Goal: Task Accomplishment & Management: Manage account settings

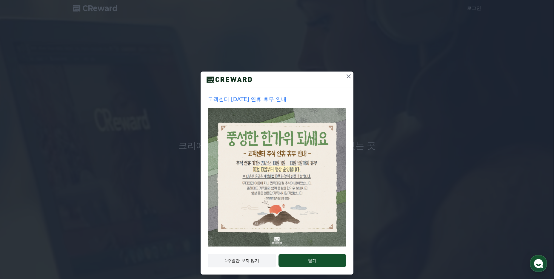
click at [248, 264] on button "1주일간 보지 않기" at bounding box center [242, 261] width 68 height 14
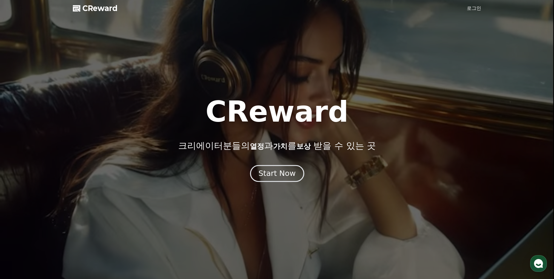
click at [277, 178] on div "Start Now" at bounding box center [276, 174] width 37 height 10
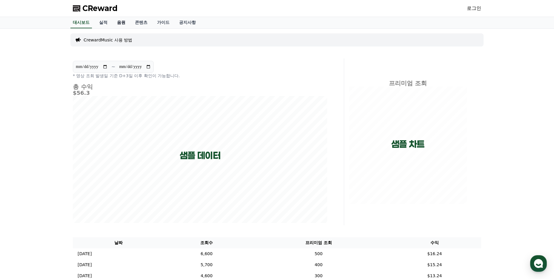
click at [125, 23] on link "음원" at bounding box center [121, 22] width 18 height 11
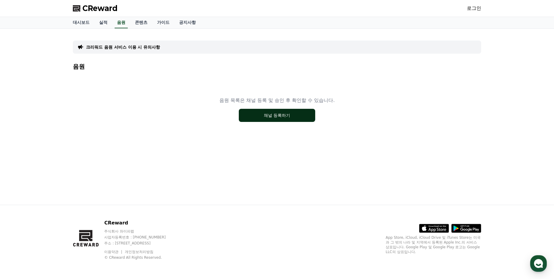
click at [266, 115] on button "채널 등록하기" at bounding box center [277, 115] width 76 height 13
drag, startPoint x: 0, startPoint y: 0, endPoint x: 99, endPoint y: 8, distance: 99.0
click at [83, 23] on link "대시보드" at bounding box center [81, 22] width 26 height 11
click at [177, 24] on link "공지사항" at bounding box center [187, 22] width 26 height 11
click at [194, 23] on link "공지사항" at bounding box center [187, 22] width 26 height 11
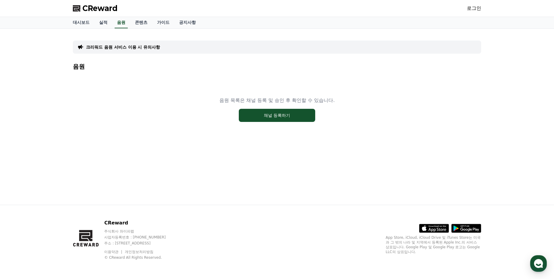
click at [190, 23] on link "공지사항" at bounding box center [187, 22] width 26 height 11
click at [99, 8] on span "CReward" at bounding box center [99, 9] width 35 height 10
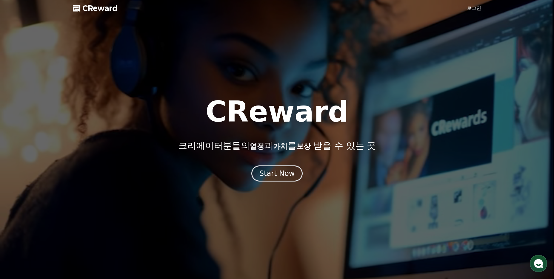
click at [93, 9] on span "CReward" at bounding box center [99, 9] width 35 height 10
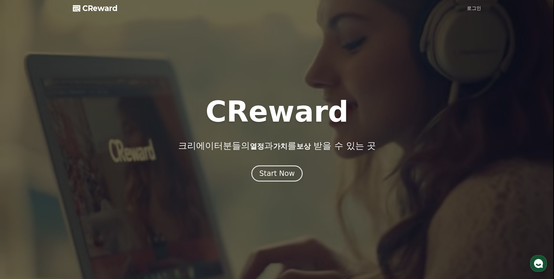
click at [98, 12] on span "CReward" at bounding box center [99, 9] width 35 height 10
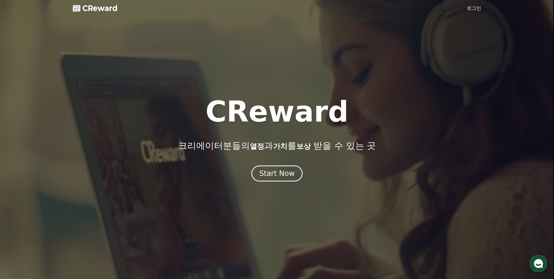
click at [474, 8] on link "로그인" at bounding box center [474, 8] width 14 height 7
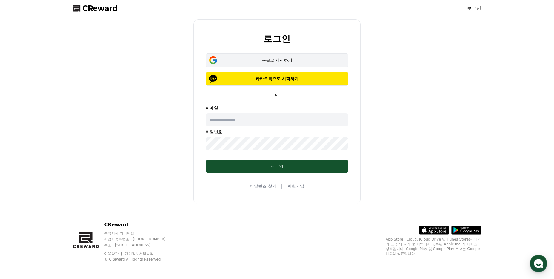
click at [278, 59] on div "구글로 시작하기" at bounding box center [276, 60] width 125 height 6
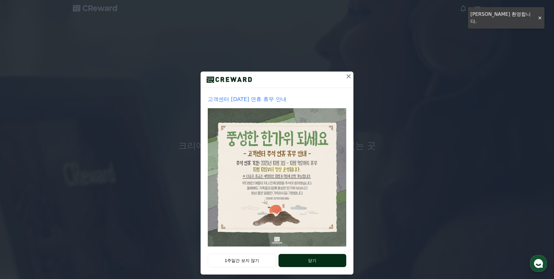
click at [301, 263] on button "닫기" at bounding box center [312, 260] width 68 height 13
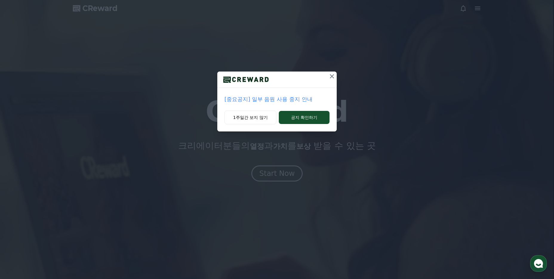
click at [304, 99] on p "[중요공지] 일부 음원 사용 중지 안내" at bounding box center [276, 99] width 105 height 8
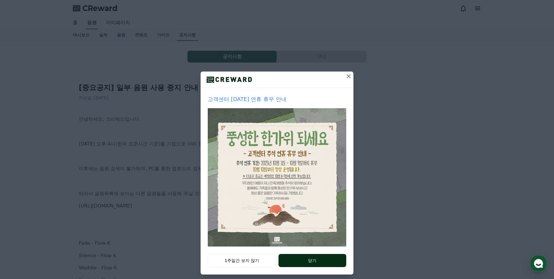
click at [300, 261] on button "닫기" at bounding box center [312, 260] width 68 height 13
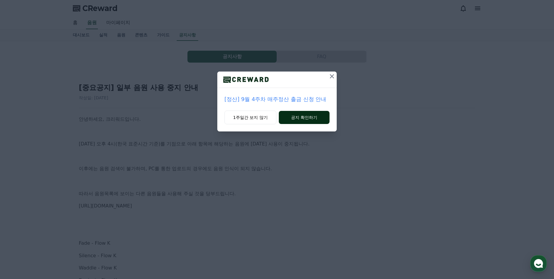
click at [295, 117] on button "공지 확인하기" at bounding box center [304, 117] width 51 height 13
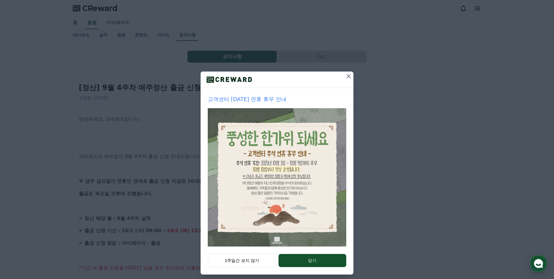
click at [225, 260] on button "1주일간 보지 않기" at bounding box center [242, 261] width 68 height 14
click at [253, 265] on button "1주일간 보지 않기" at bounding box center [242, 261] width 68 height 14
click at [244, 262] on button "1주일간 보지 않기" at bounding box center [242, 261] width 68 height 14
click at [345, 79] on icon at bounding box center [348, 76] width 7 height 7
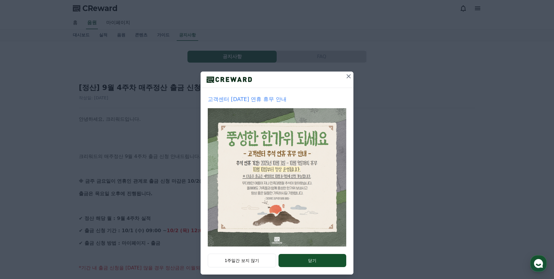
click at [302, 265] on p "*기간 내 출금 신청을 하지 않을 경우 정산금은 이월되며, 6개월 이상 미출금 시 소멸됩니다." at bounding box center [277, 268] width 396 height 8
click at [312, 258] on p at bounding box center [277, 256] width 396 height 8
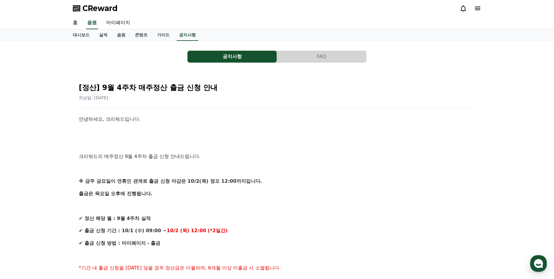
click at [223, 57] on button "공지사항" at bounding box center [231, 57] width 89 height 12
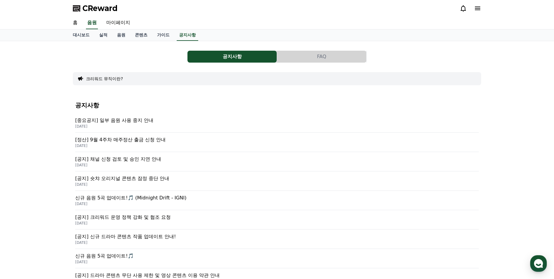
click at [147, 123] on p "[중요공지] 일부 음원 사용 중지 안내" at bounding box center [276, 120] width 403 height 7
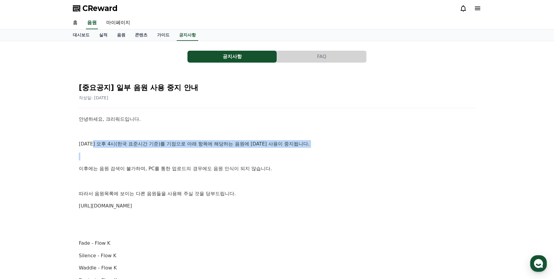
drag, startPoint x: 120, startPoint y: 143, endPoint x: 224, endPoint y: 157, distance: 104.7
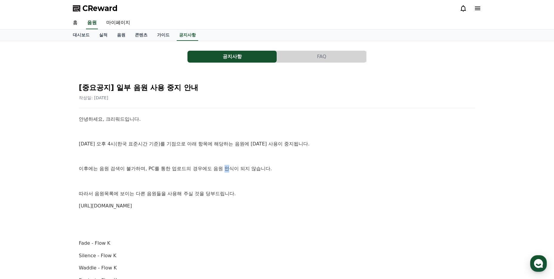
click at [227, 172] on p "이후에는 음원 검색이 불가하며, PC를 통한 업로드의 경우에도 음원 인식이 되지 않습니다." at bounding box center [277, 169] width 396 height 8
click at [207, 171] on p "이후에는 음원 검색이 불가하며, PC를 통한 업로드의 경우에도 음원 인식이 되지 않습니다." at bounding box center [277, 169] width 396 height 8
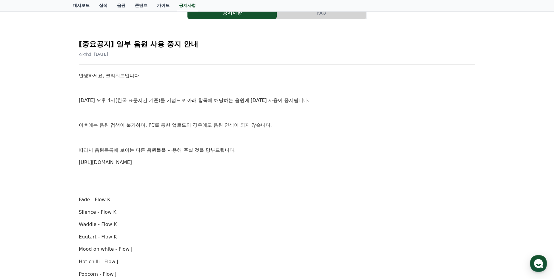
scroll to position [89, 0]
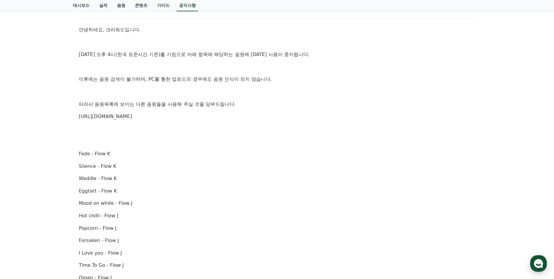
click at [132, 115] on link "https://creward.net/music/list/public" at bounding box center [105, 117] width 53 height 6
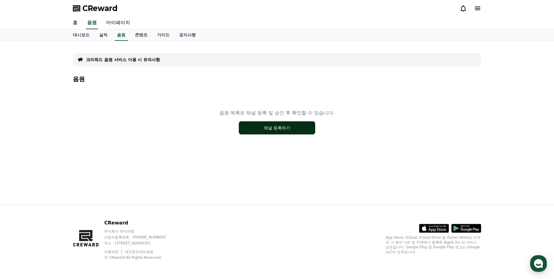
click at [276, 128] on button "채널 등록하기" at bounding box center [277, 127] width 76 height 13
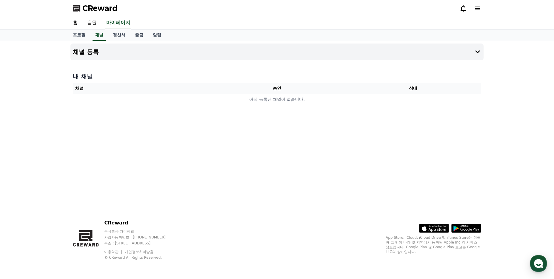
click at [465, 57] on button "채널 등록" at bounding box center [276, 52] width 413 height 17
click at [357, 152] on div "채널 등록 내 채널 채널 승인 상태 아직 등록된 채널이 없습니다." at bounding box center [277, 123] width 418 height 164
click at [100, 90] on div "내 채널 채널 승인 상태 아직 등록된 채널이 없습니다." at bounding box center [276, 89] width 413 height 38
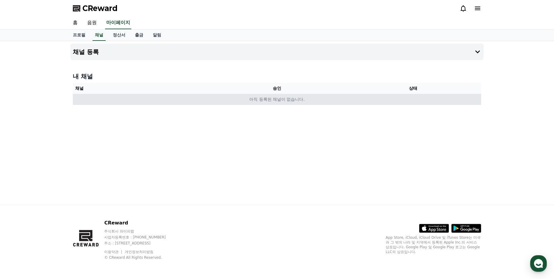
click at [307, 95] on td "아직 등록된 채널이 없습니다." at bounding box center [277, 99] width 408 height 11
click at [252, 102] on td "아직 등록된 채널이 없습니다." at bounding box center [277, 99] width 408 height 11
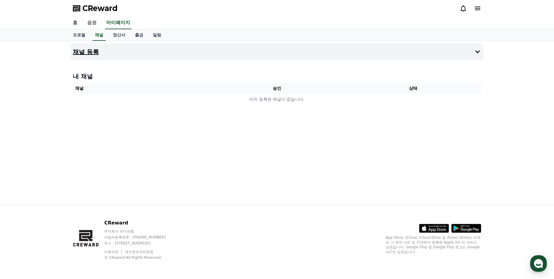
click at [89, 49] on h4 "채널 등록" at bounding box center [86, 52] width 26 height 7
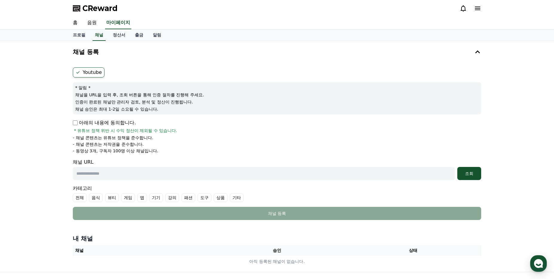
click at [85, 74] on label "Youtube" at bounding box center [89, 72] width 32 height 10
drag, startPoint x: 129, startPoint y: 95, endPoint x: 121, endPoint y: 95, distance: 7.8
click at [128, 95] on p "채널을 URL을 입력 후, 조회 버튼을 통해 인증 절차를 진행해 주세요." at bounding box center [276, 95] width 403 height 6
click at [112, 88] on p "* 알림 *" at bounding box center [276, 88] width 403 height 6
drag, startPoint x: 95, startPoint y: 122, endPoint x: 70, endPoint y: 124, distance: 25.7
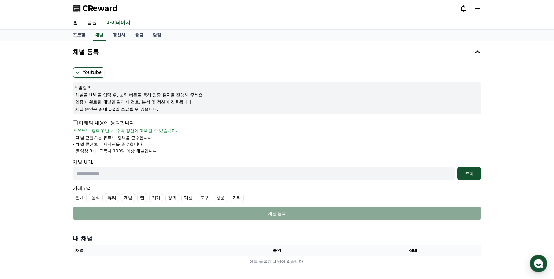
click at [95, 122] on p "아래의 내용에 동의합니다." at bounding box center [104, 122] width 63 height 7
click at [70, 124] on div "채널 등록 Youtube * 알림 * 채널을 URL을 입력 후, 조회 버튼을 통해 인증 절차를 진행해 주세요. 인증이 완료된 채널만 관리자 검…" at bounding box center [277, 156] width 418 height 231
drag, startPoint x: 95, startPoint y: 139, endPoint x: 119, endPoint y: 140, distance: 24.2
click at [118, 140] on p "- 채널 콘텐츠는 유튜브 정책을 준수합니다." at bounding box center [113, 138] width 81 height 6
click at [103, 149] on p "- 동영상 3개, 구독자 100명 이상 채널입니다." at bounding box center [115, 151] width 85 height 6
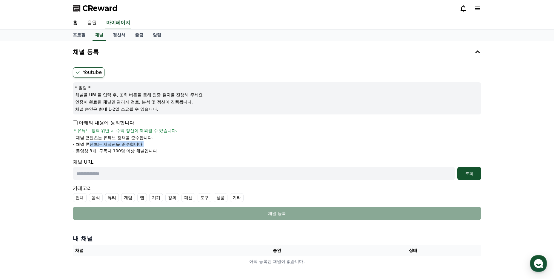
drag, startPoint x: 108, startPoint y: 145, endPoint x: 153, endPoint y: 146, distance: 44.8
click at [153, 145] on li "- 채널 콘텐츠는 저작권을 준수합니다." at bounding box center [277, 144] width 408 height 6
click at [108, 156] on form "Youtube * 알림 * 채널을 URL을 입력 후, 조회 버튼을 통해 인증 절차를 진행해 주세요. 인증이 완료된 채널만 관리자 검토, 분석 …" at bounding box center [277, 143] width 408 height 153
drag, startPoint x: 87, startPoint y: 152, endPoint x: 129, endPoint y: 152, distance: 42.4
click at [129, 152] on div "Youtube * 알림 * 채널을 URL을 입력 후, 조회 버튼을 통해 인증 절차를 진행해 주세요. 인증이 완료된 채널만 관리자 검토, 분석 …" at bounding box center [276, 144] width 413 height 158
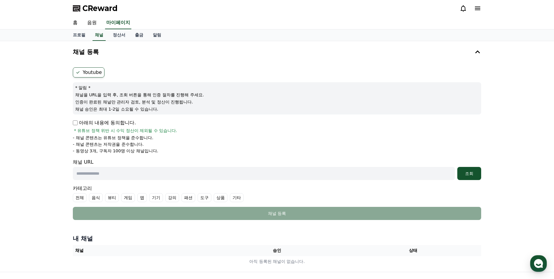
click at [121, 159] on div "채널 URL 조회" at bounding box center [277, 169] width 408 height 21
click at [104, 177] on input "text" at bounding box center [264, 173] width 382 height 13
paste input "**********"
drag, startPoint x: 154, startPoint y: 175, endPoint x: 220, endPoint y: 174, distance: 65.3
click at [219, 174] on input "**********" at bounding box center [264, 173] width 382 height 13
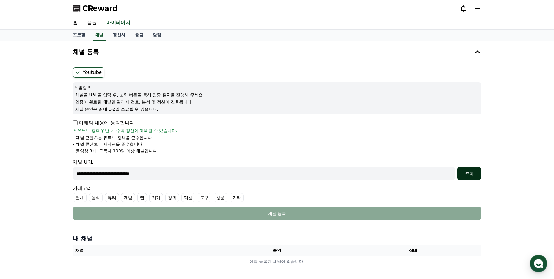
type input "**********"
click at [476, 175] on div "조회" at bounding box center [468, 174] width 19 height 6
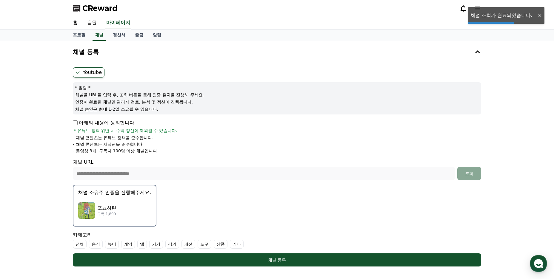
click at [124, 211] on div "포뇨하린 구독 1,890" at bounding box center [114, 211] width 73 height 24
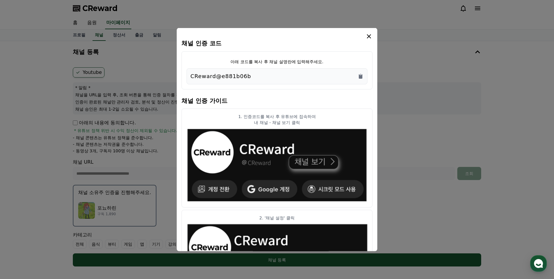
drag, startPoint x: 261, startPoint y: 82, endPoint x: 181, endPoint y: 79, distance: 80.0
click at [181, 79] on div "채널 인증 코드 아래 코드를 복사 후 채널 설명란에 입력해주세요. CReward@e881b06b 채널 인증 가이드 1. 인증코드를 복사 후 유…" at bounding box center [277, 139] width 200 height 223
copy p "CReward@e881b06b"
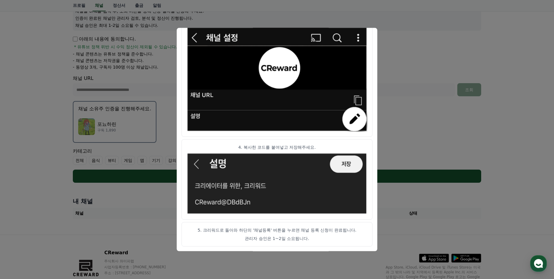
scroll to position [89, 0]
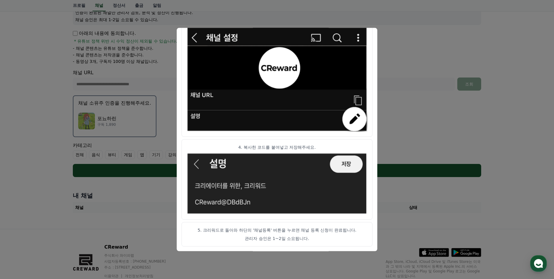
click at [422, 103] on button "close modal" at bounding box center [277, 139] width 554 height 279
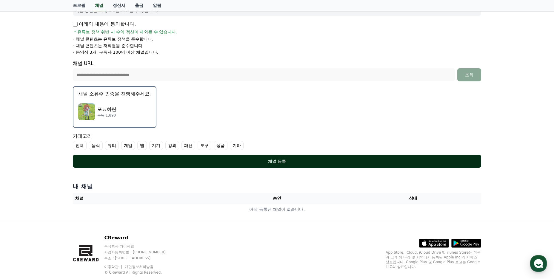
scroll to position [114, 0]
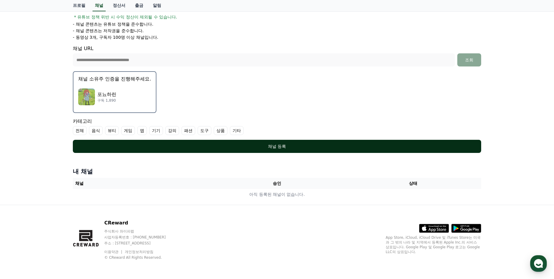
click at [263, 147] on div "채널 등록" at bounding box center [277, 146] width 384 height 6
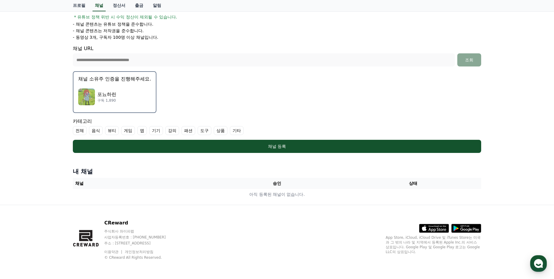
click at [81, 131] on label "전체" at bounding box center [80, 130] width 14 height 9
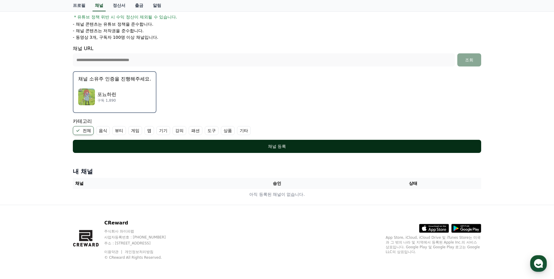
click at [233, 148] on div "채널 등록" at bounding box center [277, 146] width 384 height 6
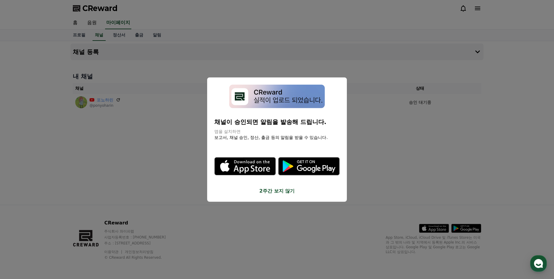
click at [311, 172] on icon "modal" at bounding box center [308, 166] width 61 height 18
click at [157, 140] on button "close modal" at bounding box center [277, 139] width 554 height 279
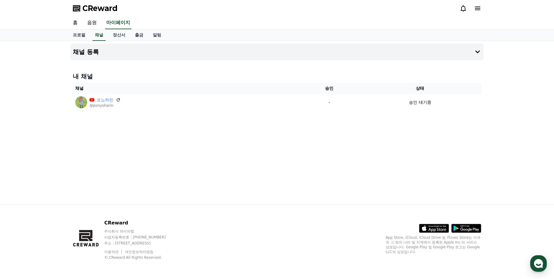
click at [104, 13] on span "CReward" at bounding box center [99, 9] width 35 height 10
click at [107, 9] on span "CReward" at bounding box center [99, 9] width 35 height 10
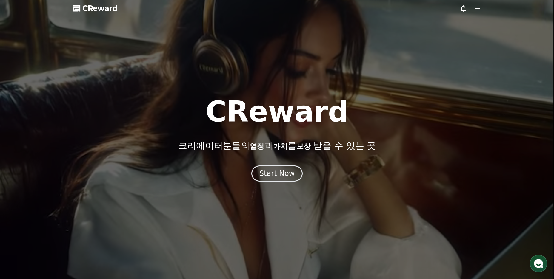
click at [479, 8] on icon at bounding box center [477, 9] width 5 height 4
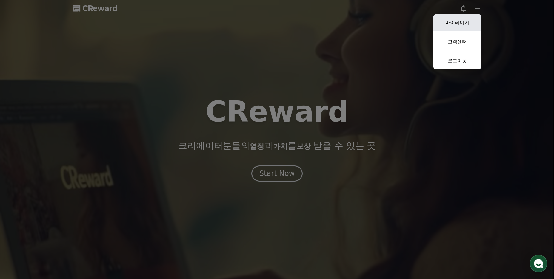
click at [459, 23] on link "마이페이지" at bounding box center [457, 22] width 48 height 17
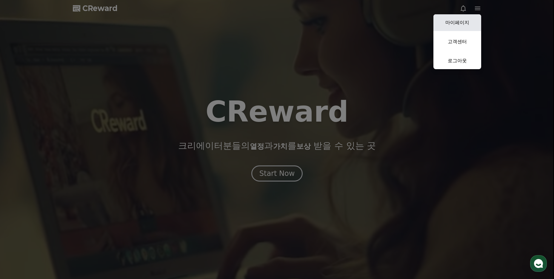
select select "**********"
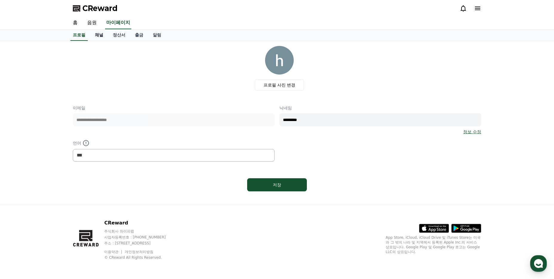
click at [107, 37] on link "채널" at bounding box center [99, 35] width 18 height 11
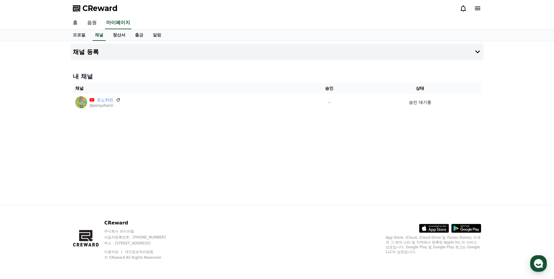
click at [121, 38] on link "정산서" at bounding box center [119, 35] width 22 height 11
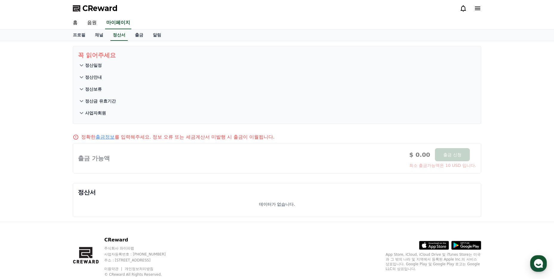
click at [99, 80] on p "정산안내" at bounding box center [93, 77] width 17 height 6
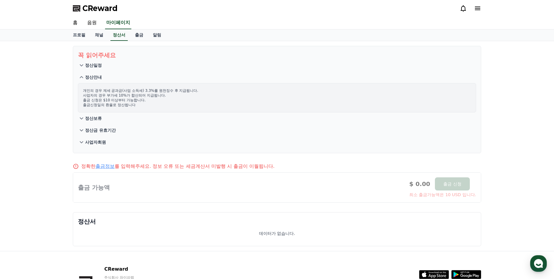
click at [98, 121] on p "정산보류" at bounding box center [93, 118] width 17 height 6
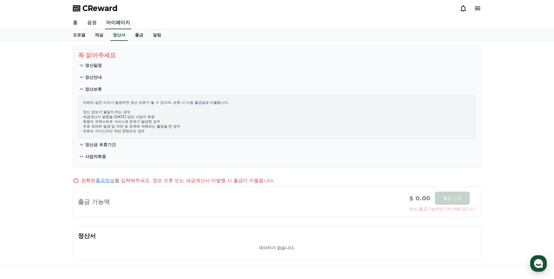
click at [102, 148] on button "정산금 유효기간" at bounding box center [277, 145] width 398 height 12
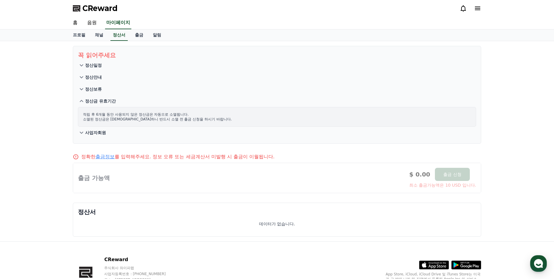
click at [100, 135] on p "사업자회원" at bounding box center [95, 133] width 21 height 6
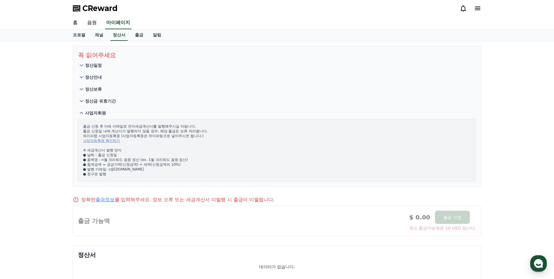
drag, startPoint x: 91, startPoint y: 126, endPoint x: 188, endPoint y: 131, distance: 96.8
click at [187, 131] on p "출금 신청 후 아래 이메일로 전자세금계산서를 발행해주시길 바랍니다. 출금 신청일 내에 계산서가 발행되지 않을 경우, 해당 출금은 보류 처리됩니…" at bounding box center [277, 150] width 388 height 53
click at [197, 146] on p "출금 신청 후 아래 이메일로 전자세금계산서를 발행해주시길 바랍니다. 출금 신청일 내에 계산서가 발행되지 않을 경우, 해당 출금은 보류 처리됩니…" at bounding box center [277, 150] width 388 height 53
drag, startPoint x: 98, startPoint y: 131, endPoint x: 176, endPoint y: 134, distance: 77.3
click at [176, 134] on p "출금 신청 후 아래 이메일로 전자세금계산서를 발행해주시길 바랍니다. 출금 신청일 내에 계산서가 발행되지 않을 경우, 해당 출금은 보류 처리됩니…" at bounding box center [277, 150] width 388 height 53
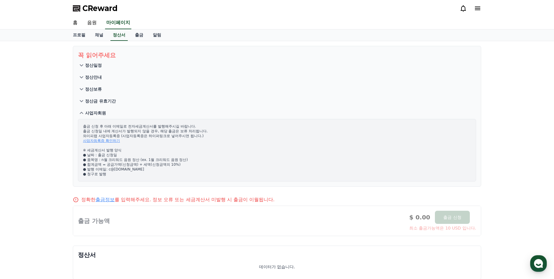
click at [167, 149] on p "출금 신청 후 아래 이메일로 전자세금계산서를 발행해주시길 바랍니다. 출금 신청일 내에 계산서가 발행되지 않을 경우, 해당 출금은 보류 처리됩니…" at bounding box center [277, 150] width 388 height 53
click at [90, 75] on p "정산안내" at bounding box center [93, 77] width 17 height 6
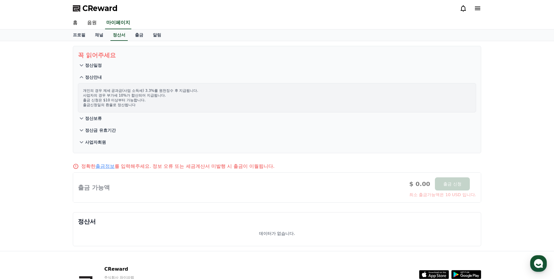
click at [85, 67] on p "정산일정" at bounding box center [93, 65] width 17 height 6
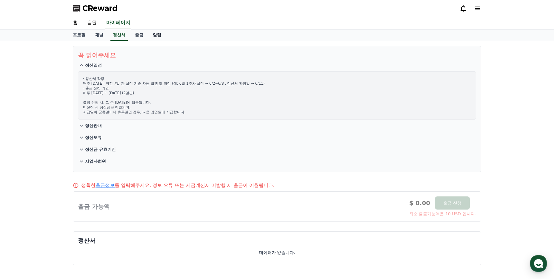
click at [149, 36] on link "알림" at bounding box center [157, 35] width 18 height 11
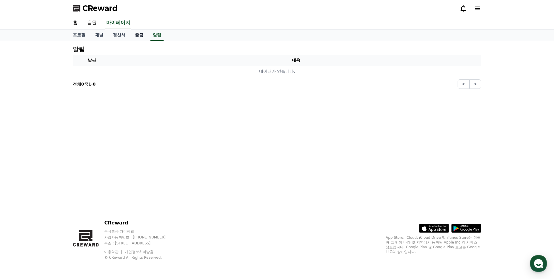
click at [138, 36] on link "출금" at bounding box center [139, 35] width 18 height 11
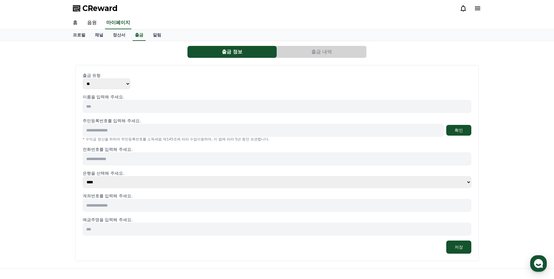
click at [106, 89] on div "출금 유형 ** *** 이름을 입력해 주세요. 주민등록번호를 입력해 주세요. 확인 * 수익금 정산을 위하여 주민등록번호를 소득세법 제145조에…" at bounding box center [277, 162] width 388 height 181
click at [105, 84] on select "** ***" at bounding box center [107, 83] width 48 height 11
click at [161, 85] on div "출금 유형 ** ***" at bounding box center [277, 80] width 388 height 17
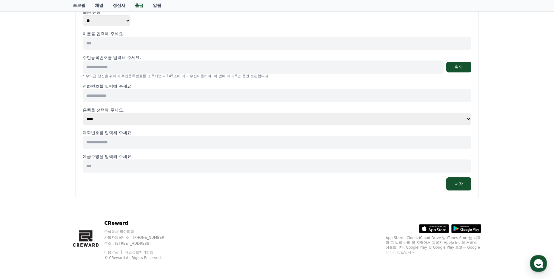
scroll to position [64, 0]
